Goal: Check status

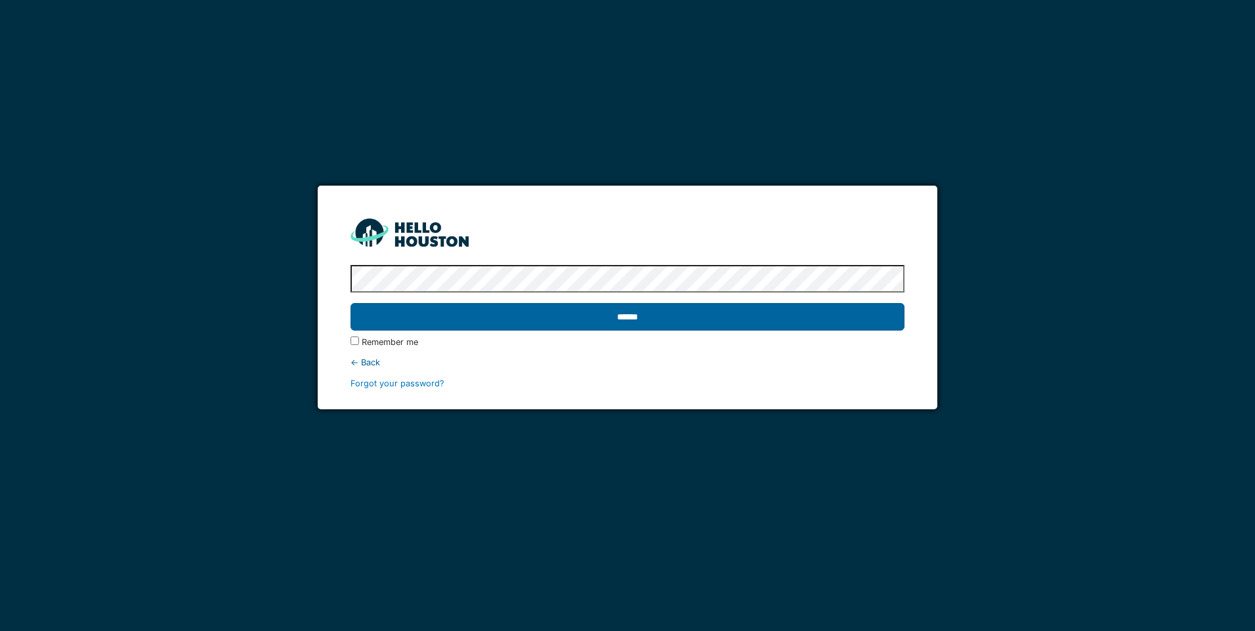
click at [627, 319] on input "******" at bounding box center [626, 317] width 553 height 28
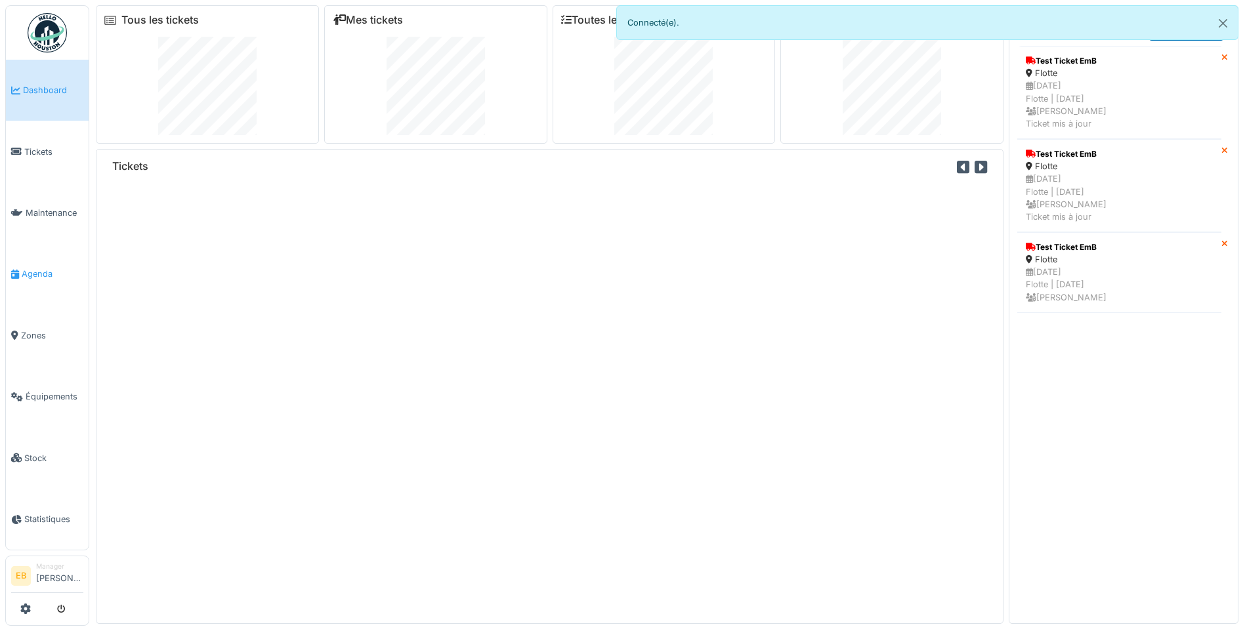
click at [50, 268] on span "Agenda" at bounding box center [53, 274] width 62 height 12
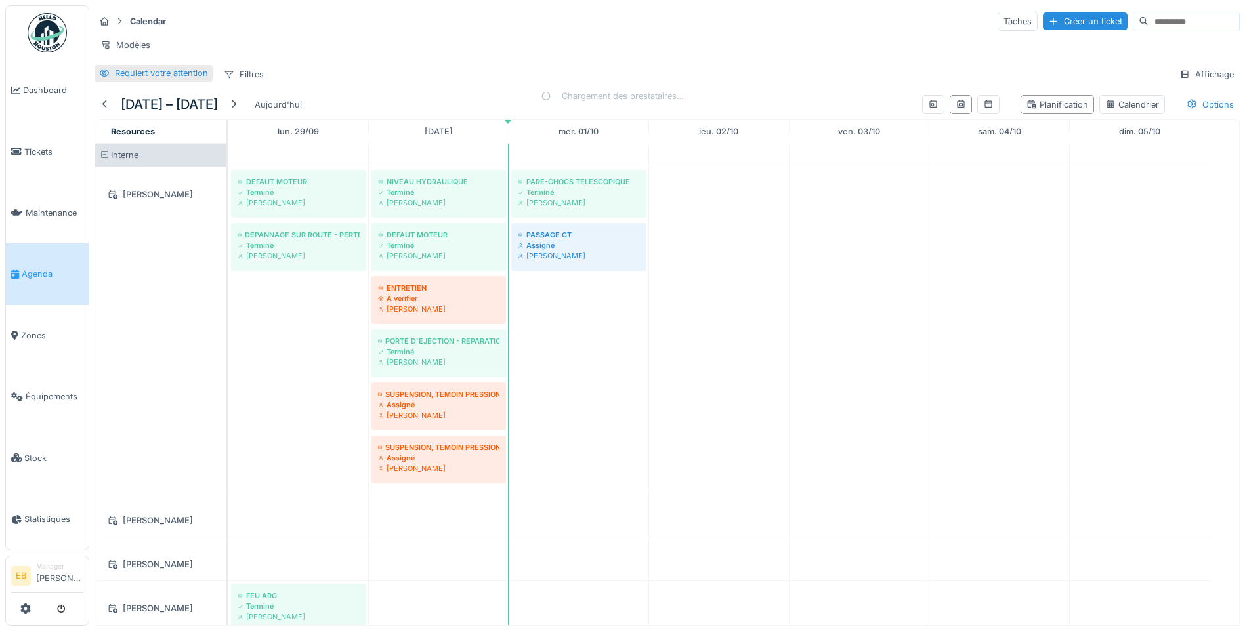
click at [120, 79] on div "Requiert votre attention" at bounding box center [161, 73] width 93 height 12
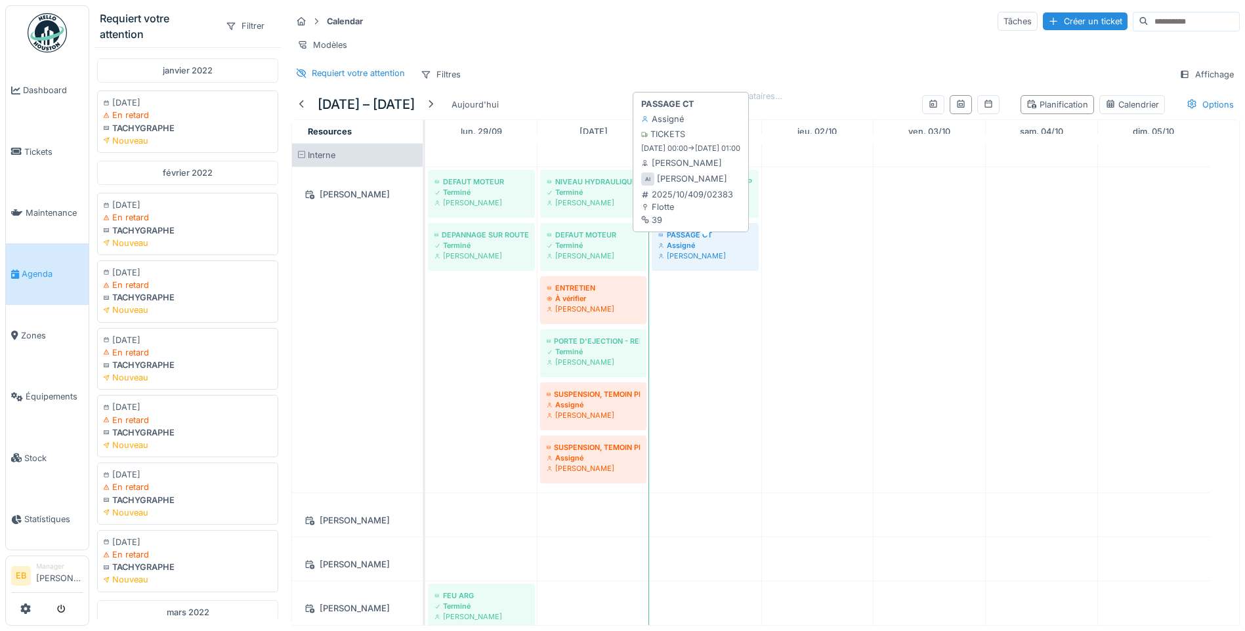
click at [674, 246] on div "Assigné" at bounding box center [705, 245] width 94 height 10
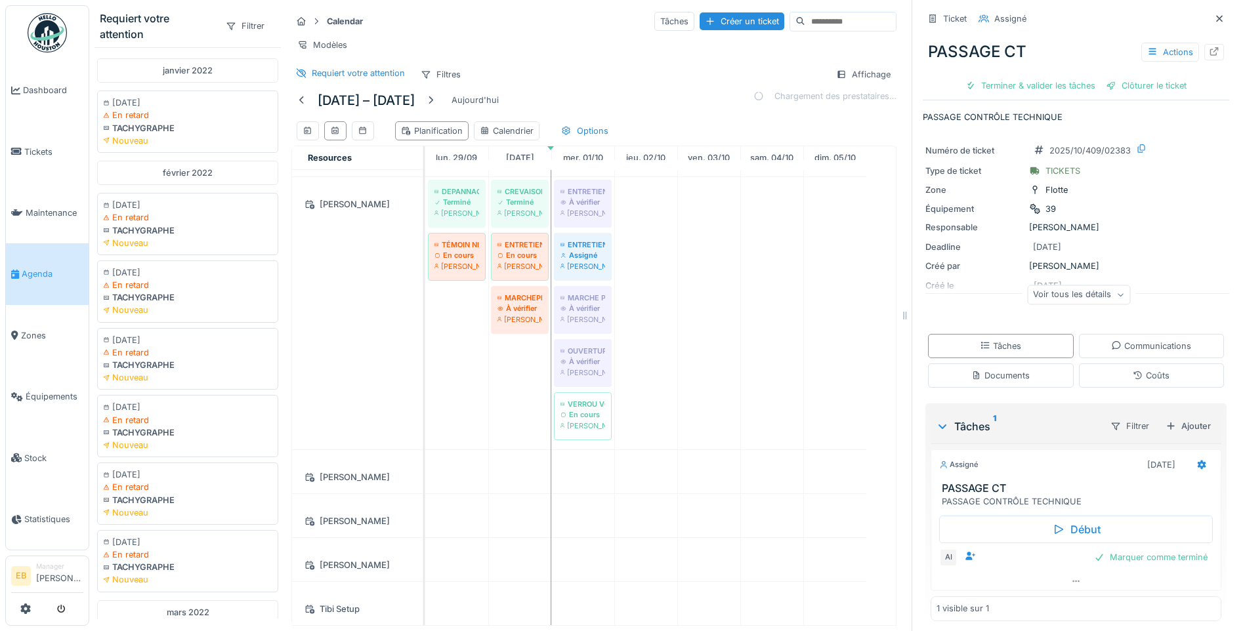
scroll to position [1559, 0]
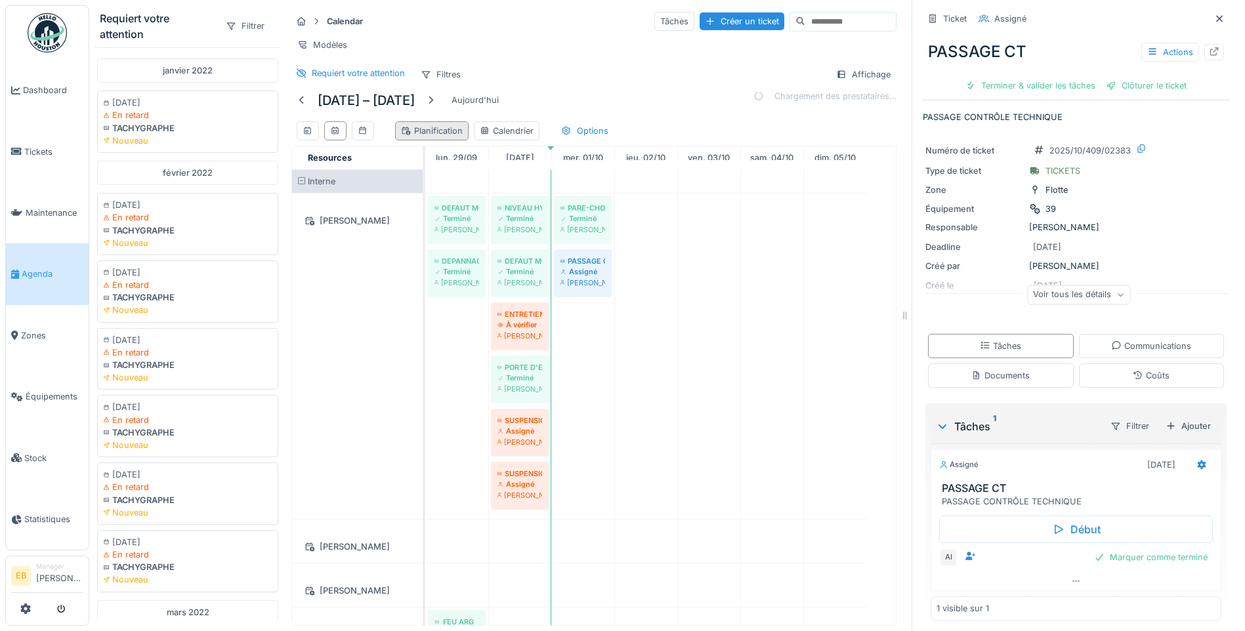
click at [427, 140] on div "Planification" at bounding box center [431, 130] width 73 height 19
click at [437, 133] on div "Planification" at bounding box center [432, 131] width 62 height 12
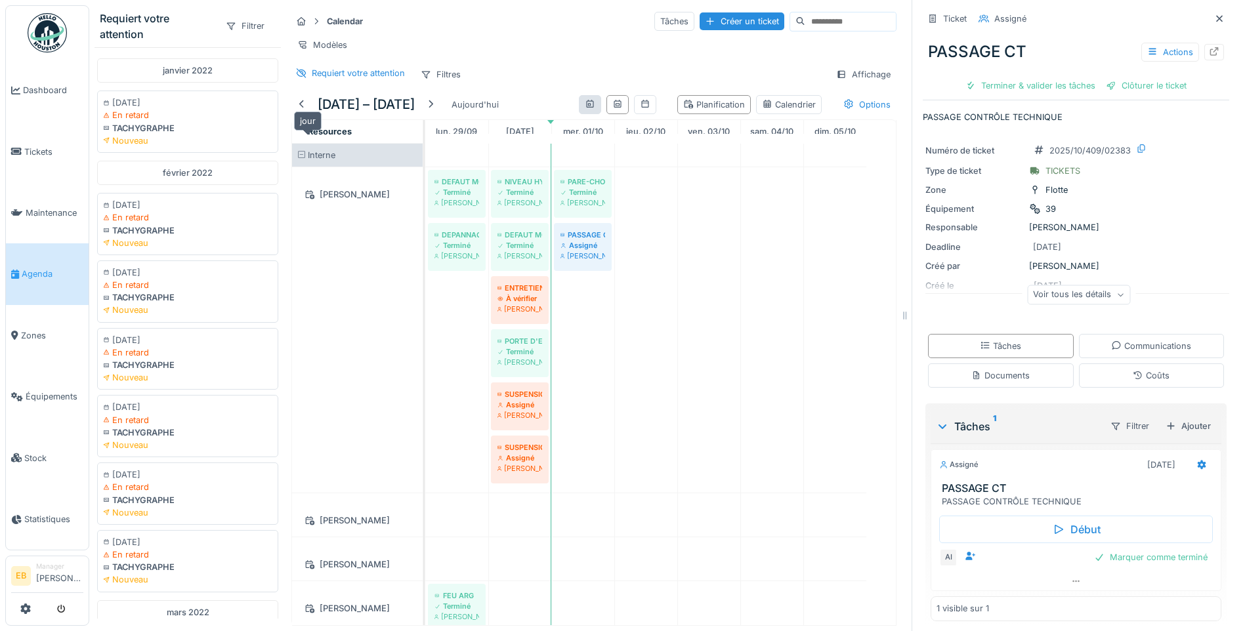
click at [585, 108] on icon at bounding box center [590, 104] width 10 height 9
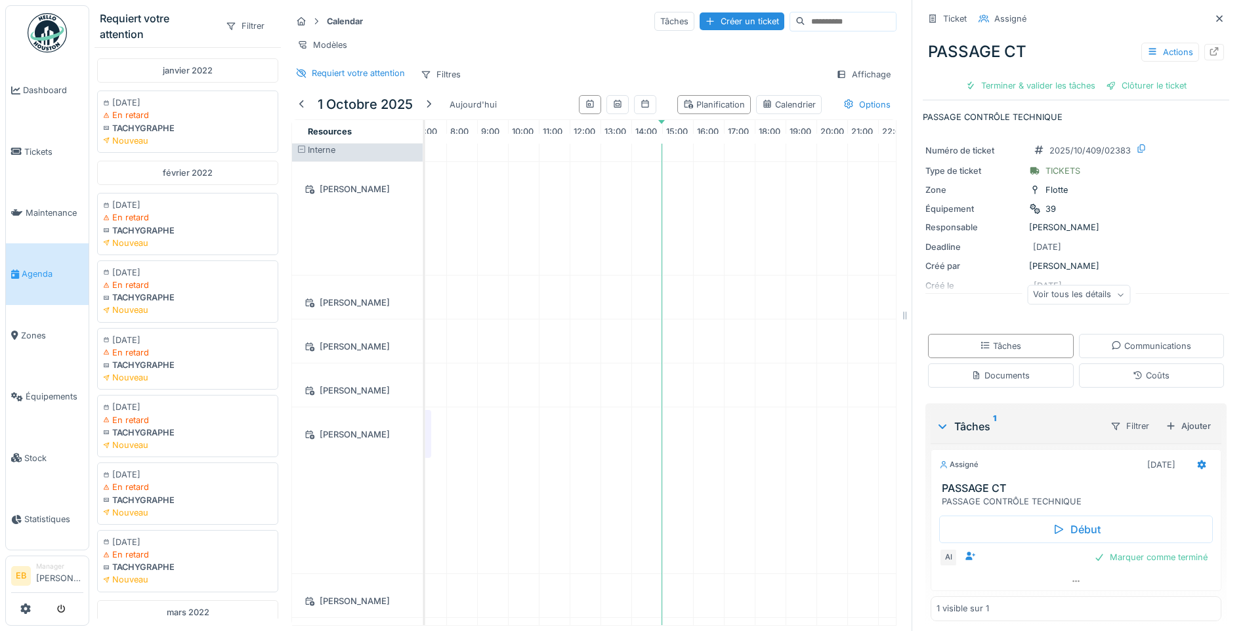
scroll to position [0, 228]
